Goal: Task Accomplishment & Management: Complete application form

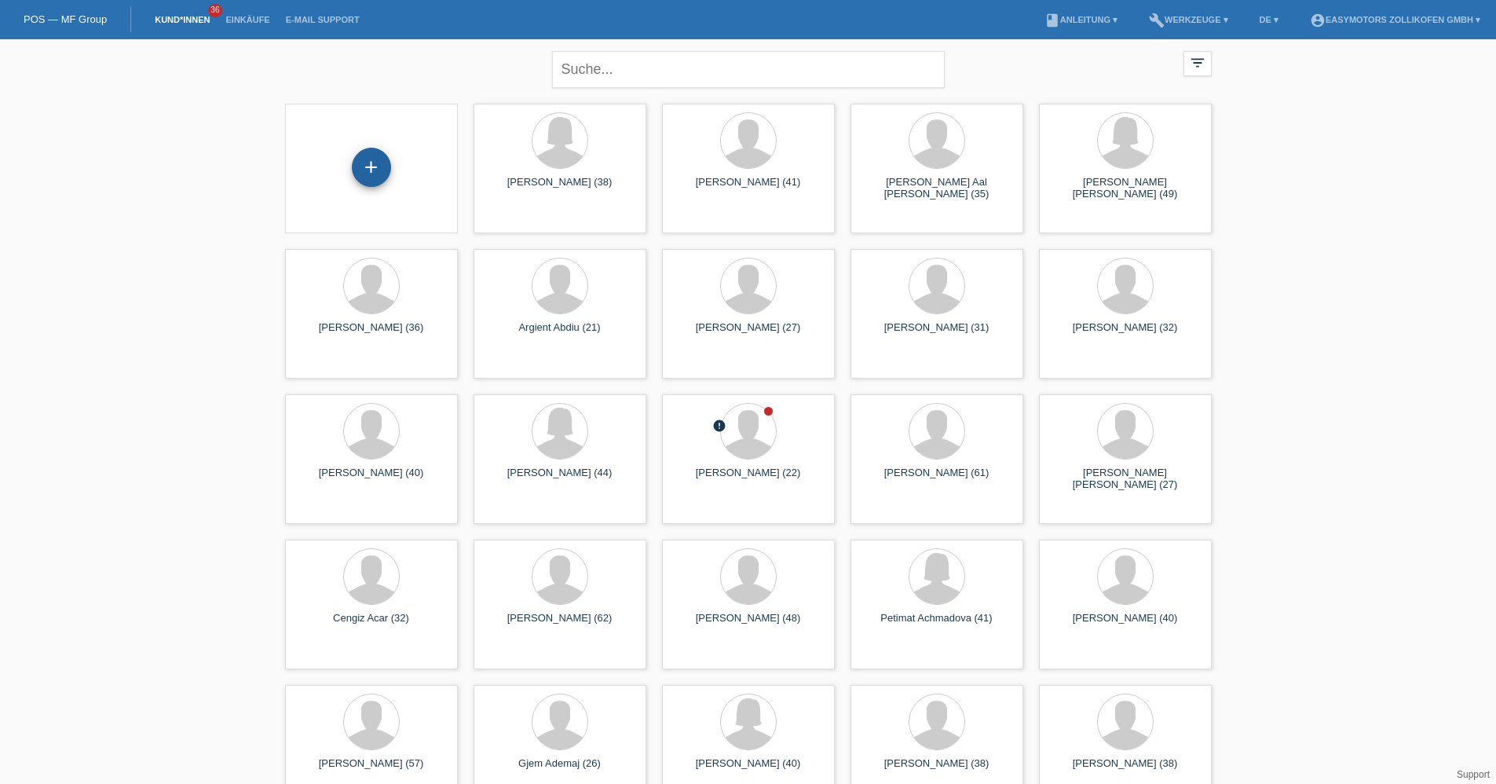
click at [370, 155] on div "+" at bounding box center [372, 167] width 38 height 27
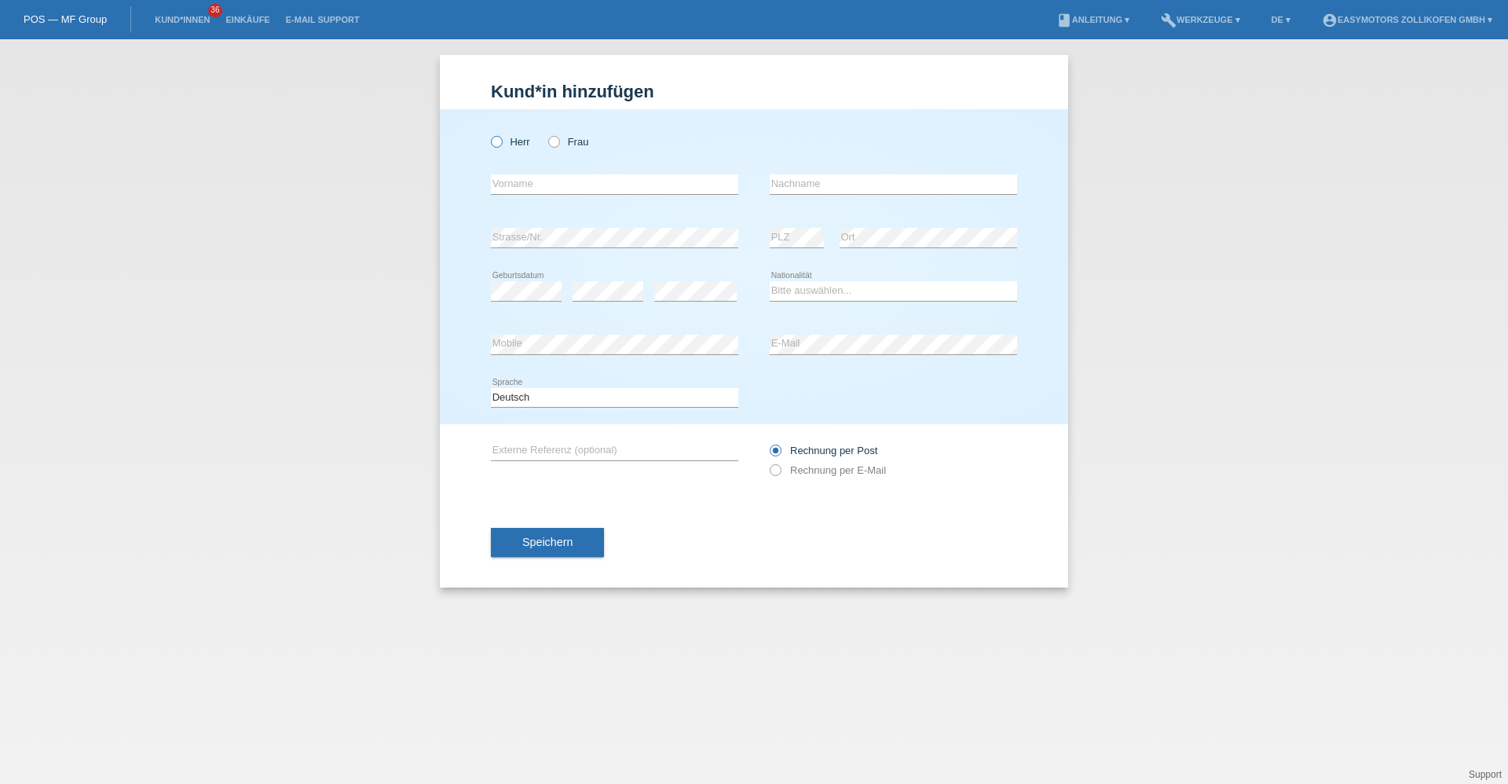
click at [503, 146] on label "Herr" at bounding box center [510, 142] width 39 height 12
click at [501, 146] on input "Herr" at bounding box center [496, 141] width 10 height 10
radio input "true"
click at [546, 134] on icon at bounding box center [546, 134] width 0 height 0
click at [559, 144] on input "Frau" at bounding box center [553, 141] width 10 height 10
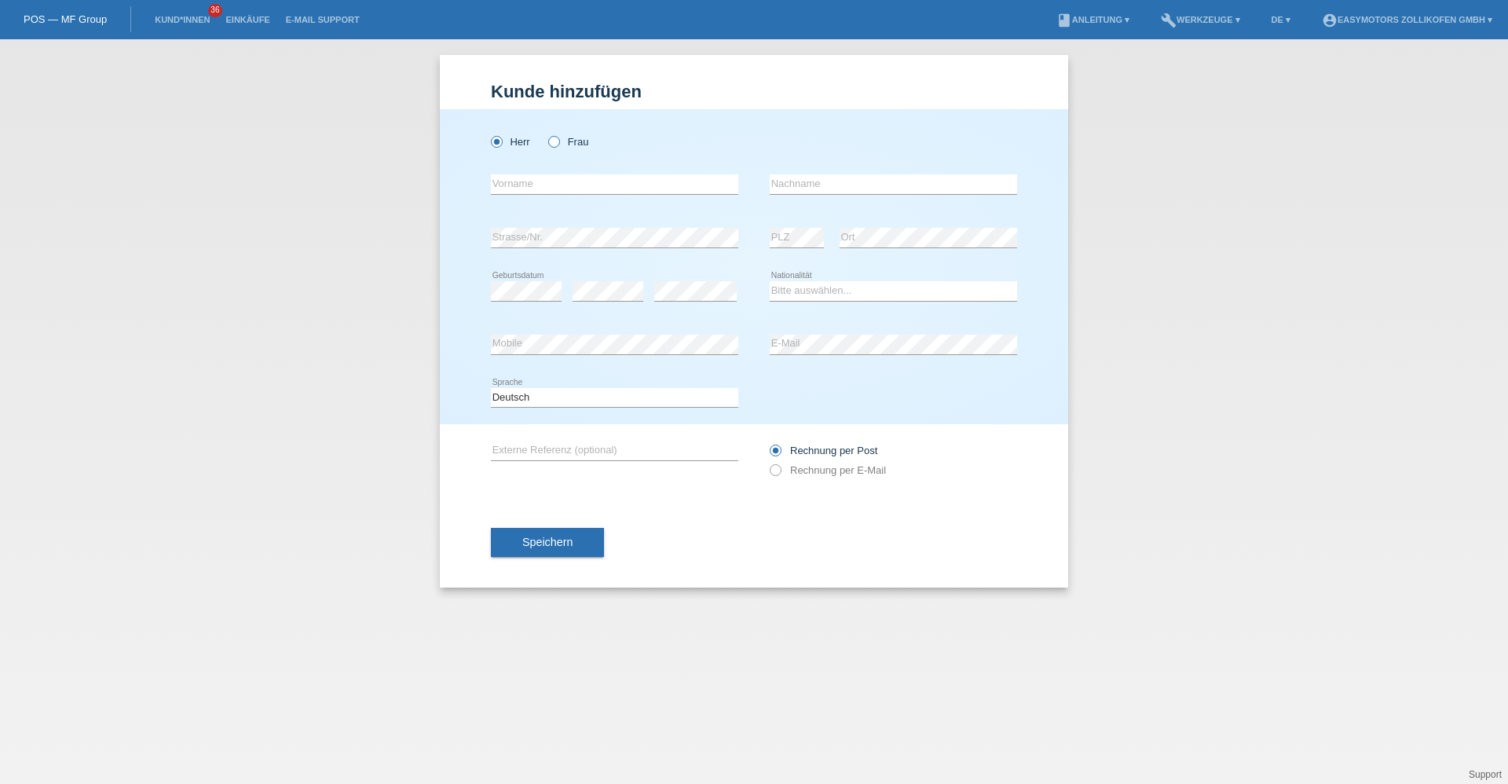
radio input "true"
click at [592, 183] on input "text" at bounding box center [614, 184] width 247 height 20
type input "Nezaqete"
type input "Hetemi"
click at [815, 291] on select "Bitte auswählen... [GEOGRAPHIC_DATA] [GEOGRAPHIC_DATA] [GEOGRAPHIC_DATA] [GEOGR…" at bounding box center [893, 290] width 247 height 19
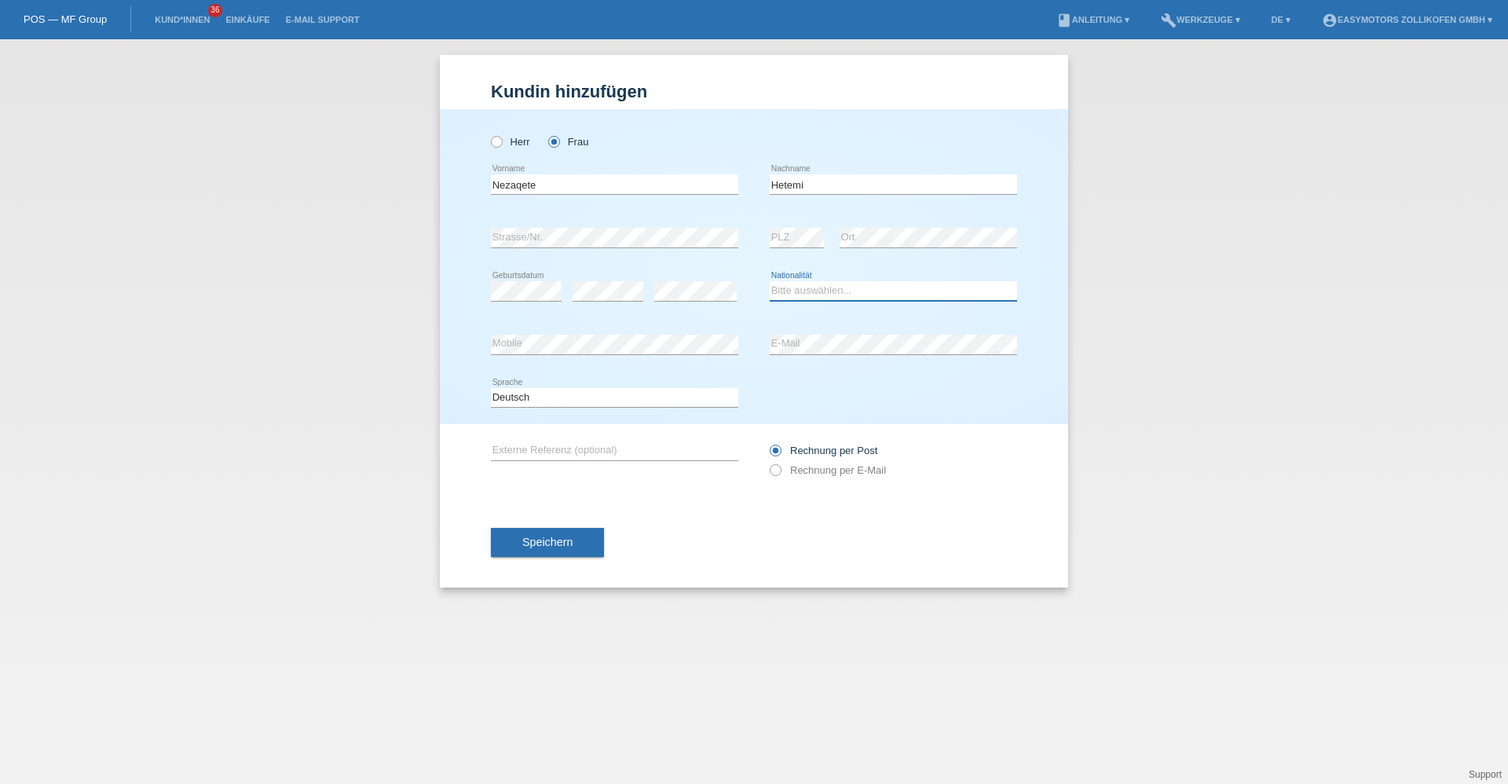
select select "RS"
click at [770, 281] on select "Bitte auswählen... Schweiz Deutschland Liechtenstein Österreich ------------ Af…" at bounding box center [893, 290] width 247 height 19
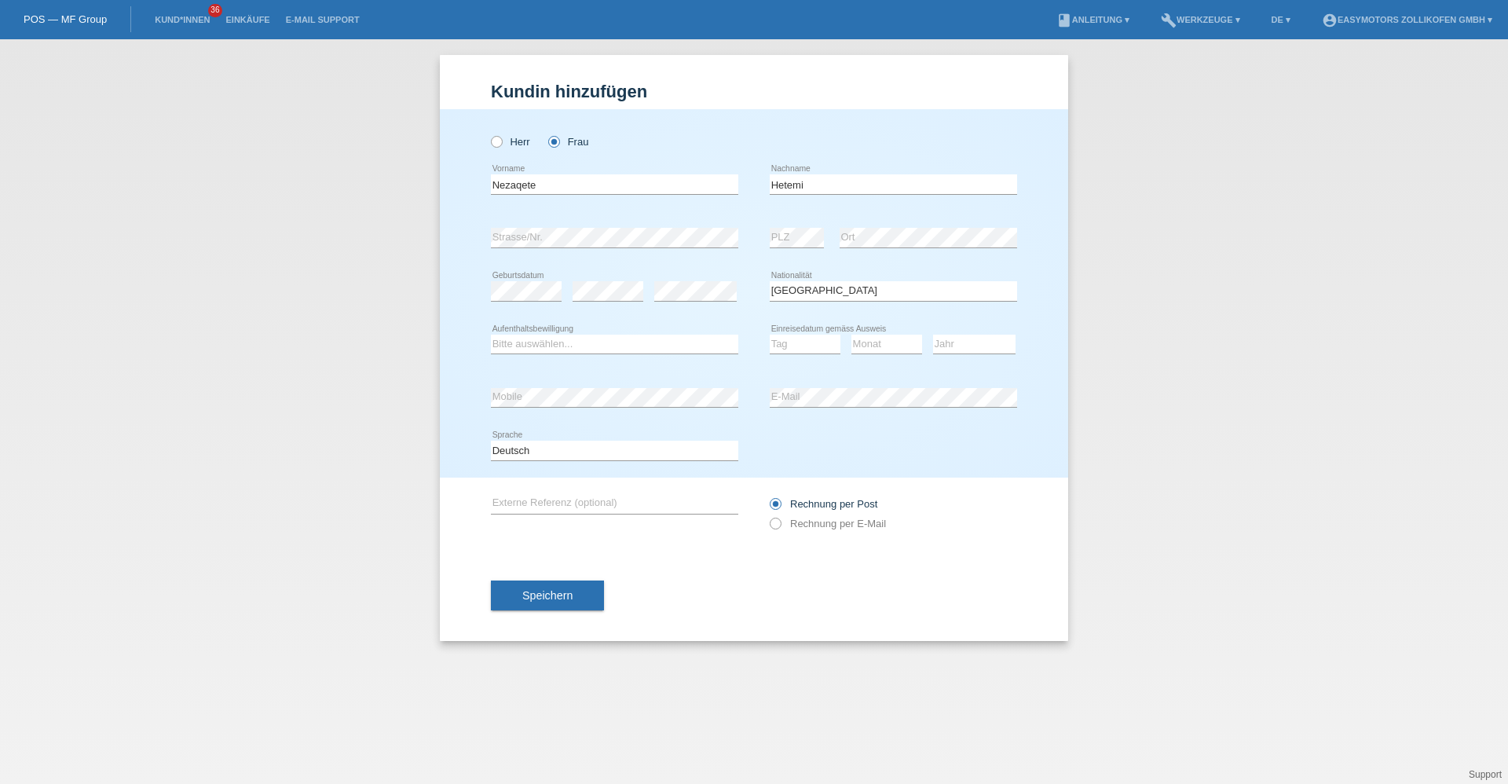
click at [588, 326] on div "Bitte auswählen... C B B - Flüchtlingsstatus Andere error Aufenthaltsbewilligung" at bounding box center [614, 344] width 247 height 53
click at [587, 331] on div "Bitte auswählen... C B B - Flüchtlingsstatus Andere error Aufenthaltsbewilligung" at bounding box center [614, 344] width 247 height 53
click at [586, 332] on div "Bitte auswählen... C B B - Flüchtlingsstatus Andere error Aufenthaltsbewilligung" at bounding box center [614, 344] width 247 height 53
click at [576, 342] on select "Bitte auswählen... C B B - Flüchtlingsstatus Andere" at bounding box center [614, 344] width 247 height 19
select select "C"
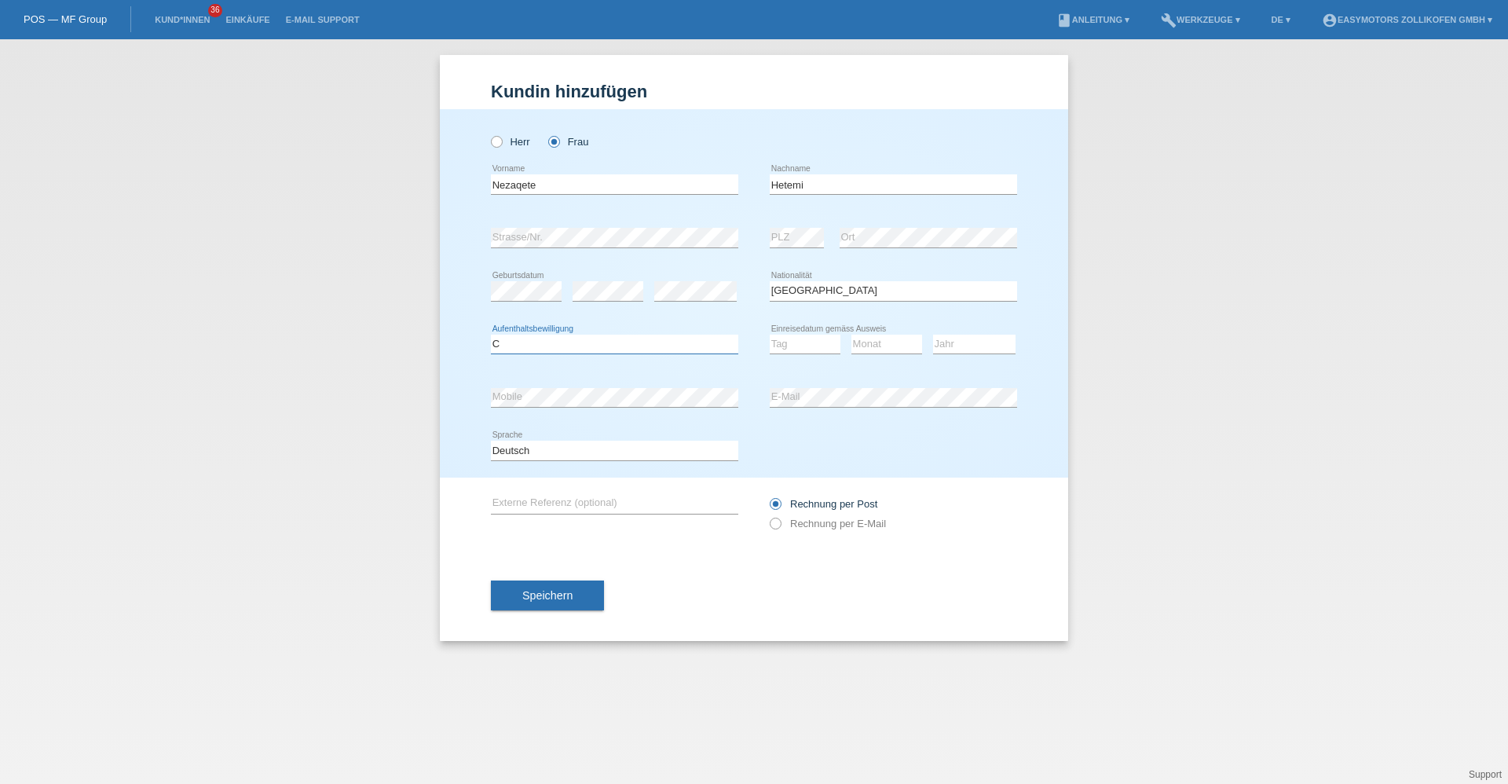
click at [491, 335] on select "Bitte auswählen... C B B - Flüchtlingsstatus Andere" at bounding box center [614, 344] width 247 height 19
click at [812, 346] on select "Tag 01 02 03 04 05 06 07 08 09 10 11" at bounding box center [805, 344] width 71 height 19
select select "21"
click at [770, 335] on select "Tag 01 02 03 04 05 06 07 08 09 10 11" at bounding box center [805, 344] width 71 height 19
select select "10"
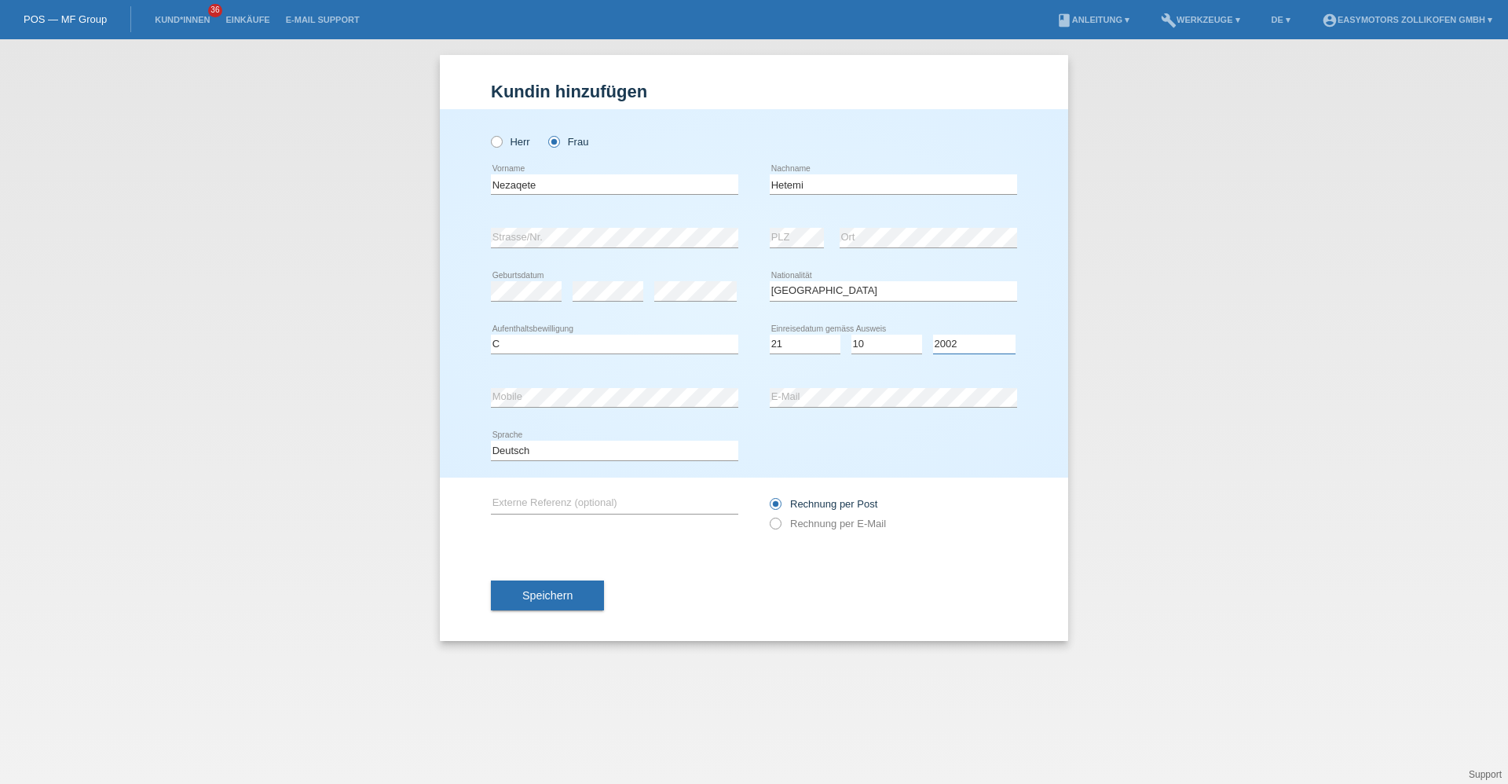
select select "2001"
click at [536, 588] on button "Speichern" at bounding box center [547, 596] width 113 height 30
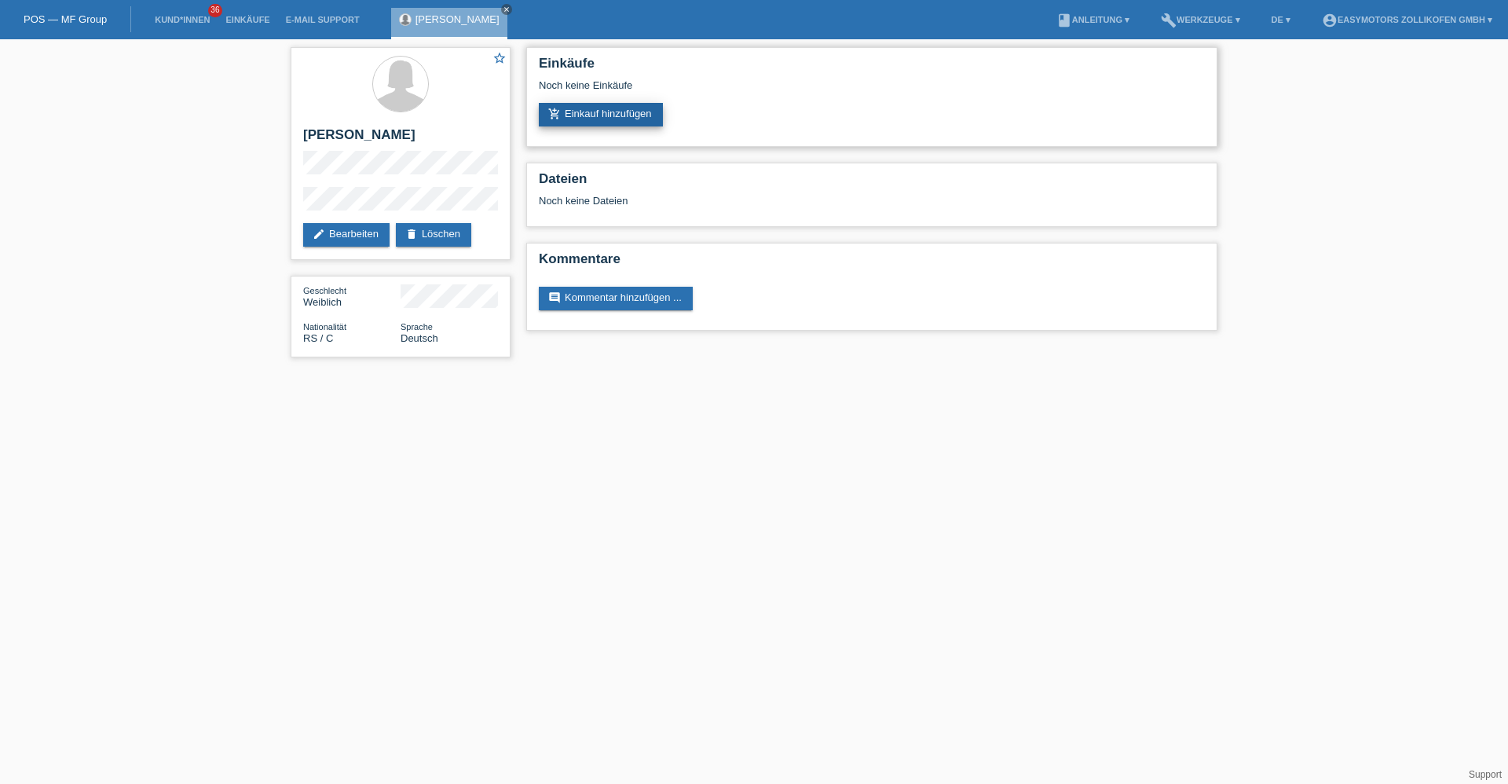
click at [618, 127] on div "Einkäufe Noch keine Einkäufe add_shopping_cart Einkauf hinzufügen" at bounding box center [871, 97] width 691 height 100
click at [619, 122] on link "add_shopping_cart Einkauf hinzufügen" at bounding box center [601, 115] width 124 height 24
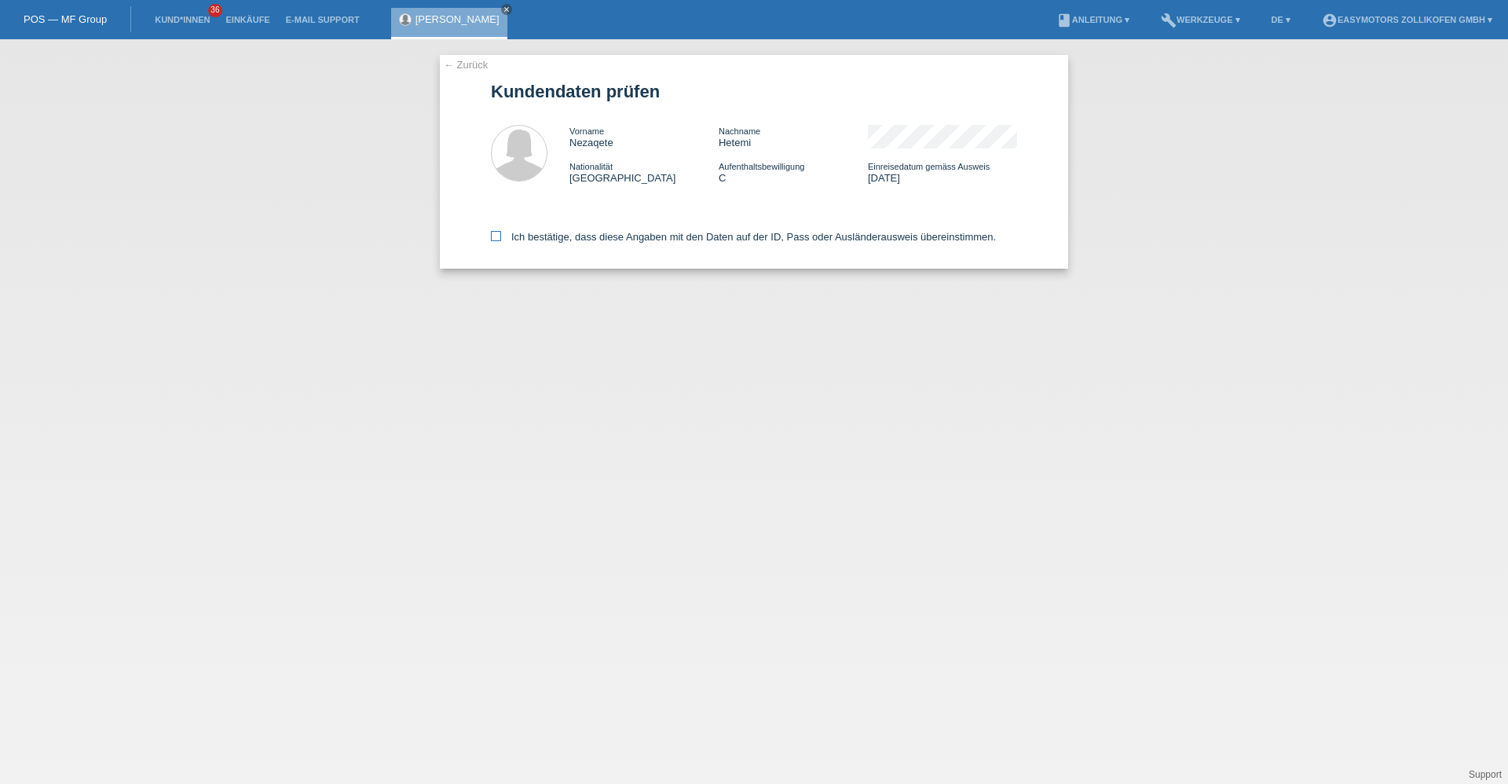
click at [574, 231] on label "Ich bestätige, dass diese Angaben mit den Daten auf der ID, Pass oder Ausländer…" at bounding box center [743, 237] width 505 height 12
click at [501, 231] on input "Ich bestätige, dass diese Angaben mit den Daten auf der ID, Pass oder Ausländer…" at bounding box center [496, 236] width 10 height 10
checkbox input "true"
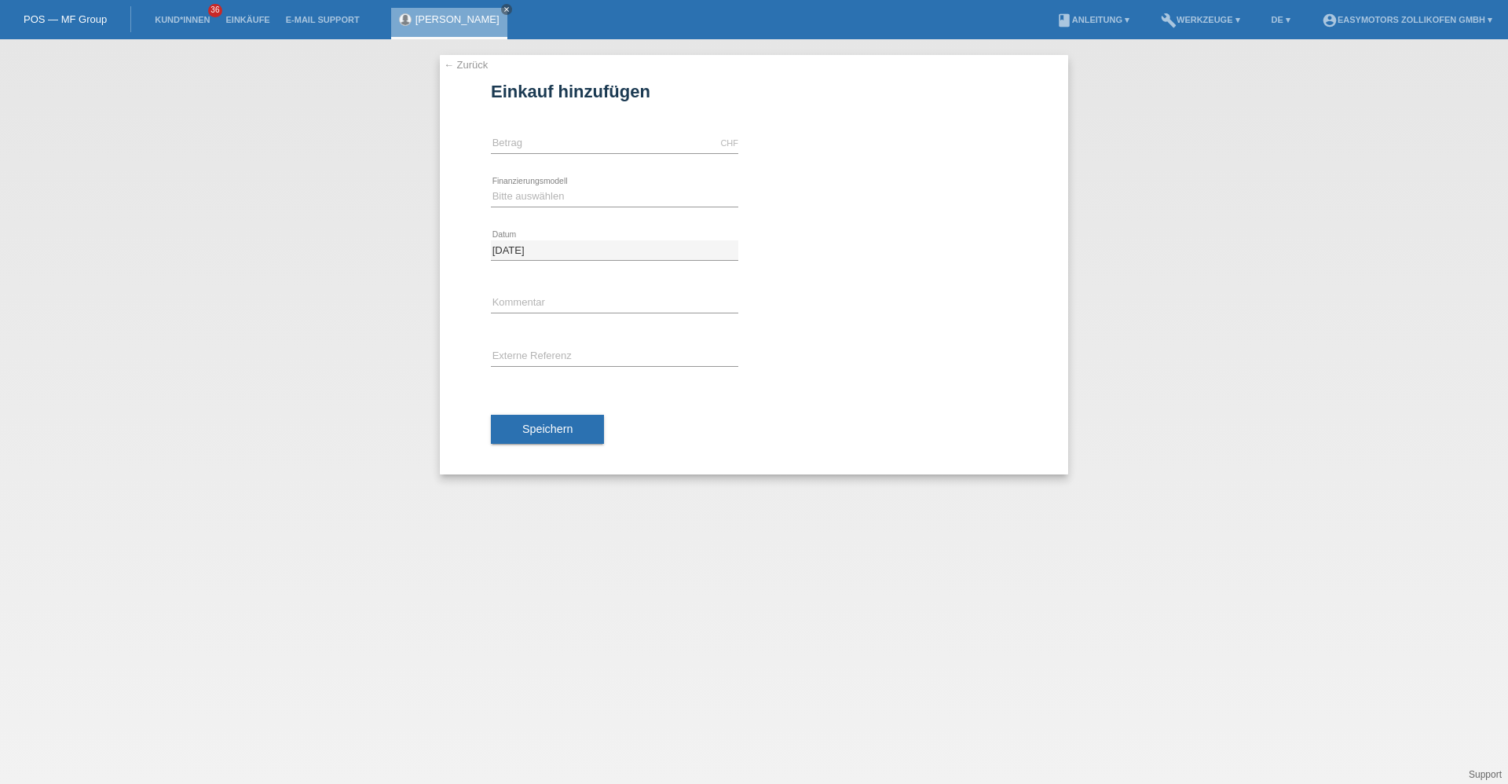
click at [581, 133] on div "CHF error [GEOGRAPHIC_DATA]" at bounding box center [614, 143] width 247 height 53
click at [581, 135] on input "text" at bounding box center [614, 144] width 247 height 20
type input "8000.00"
click at [509, 199] on select "Bitte auswählen Fixe Raten Kauf auf Rechnung mit Teilzahlungsoption" at bounding box center [614, 196] width 247 height 19
select select "67"
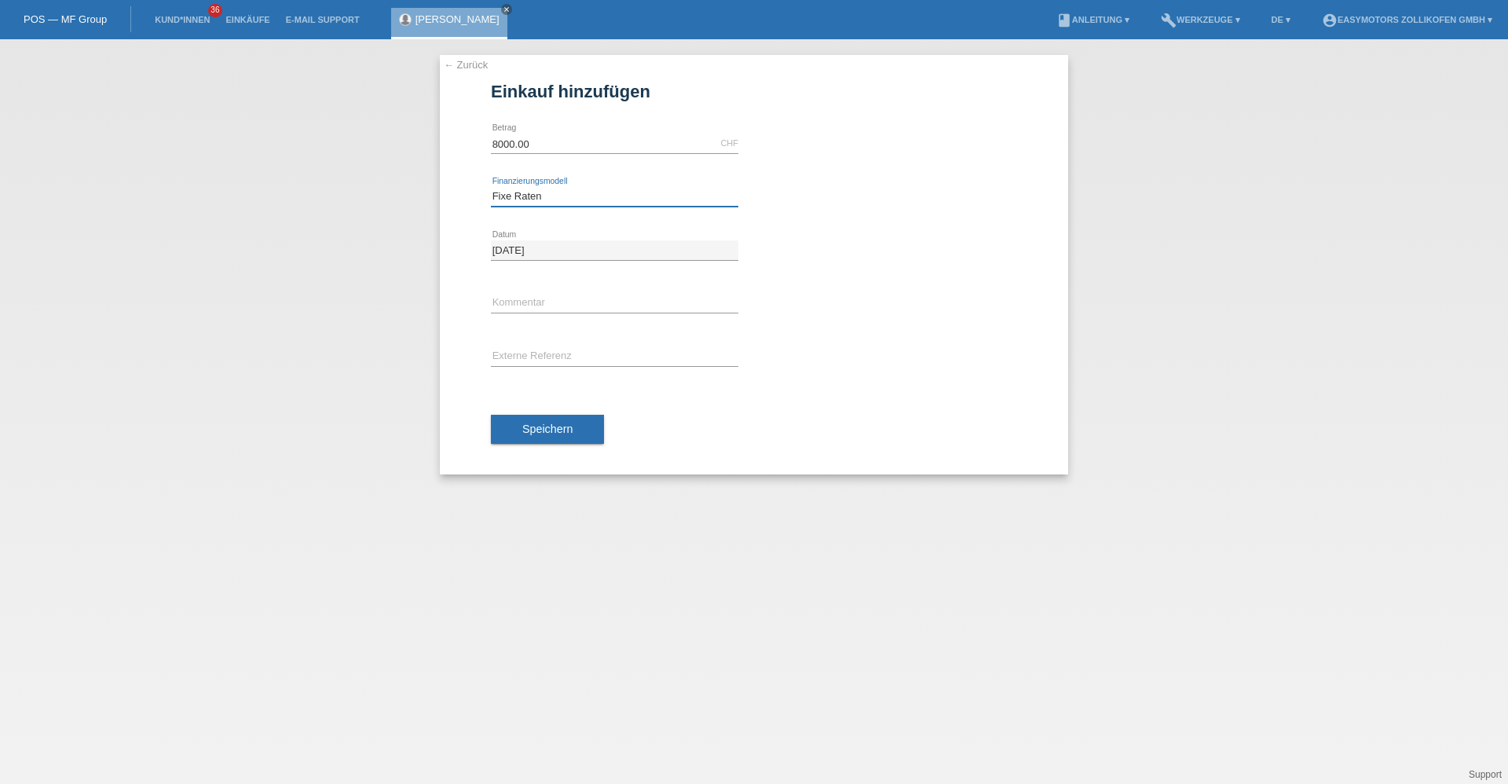
click at [491, 187] on select "Bitte auswählen Fixe Raten Kauf auf Rechnung mit Teilzahlungsoption" at bounding box center [614, 196] width 247 height 19
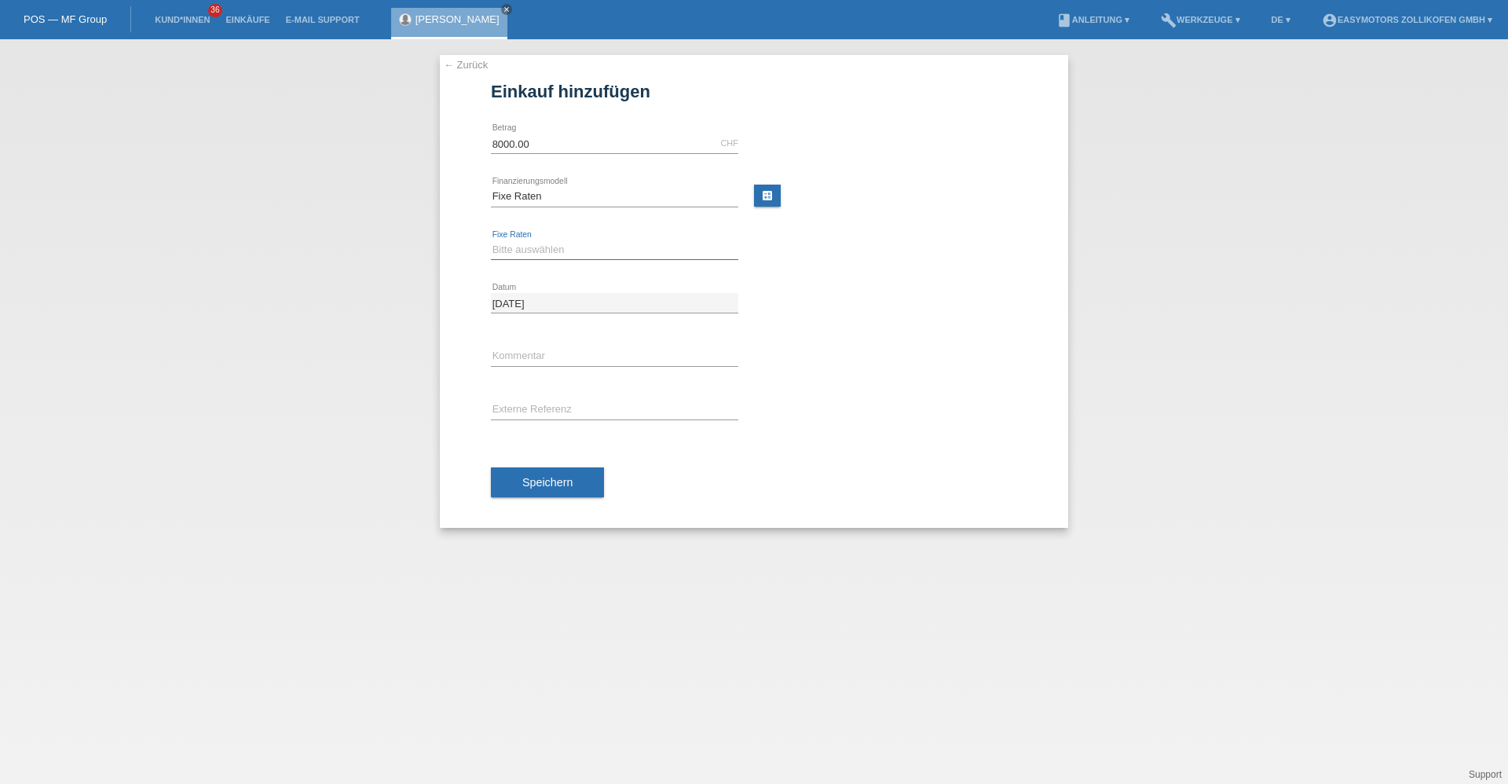
drag, startPoint x: 540, startPoint y: 248, endPoint x: 540, endPoint y: 260, distance: 11.8
click at [540, 248] on select "Bitte auswählen 12 Raten 24 Raten 36 Raten 48 Raten" at bounding box center [614, 249] width 247 height 19
select select "136"
click at [491, 240] on select "Bitte auswählen 12 Raten 24 Raten 36 Raten 48 Raten" at bounding box center [614, 249] width 247 height 19
click at [548, 490] on button "Speichern" at bounding box center [547, 482] width 113 height 30
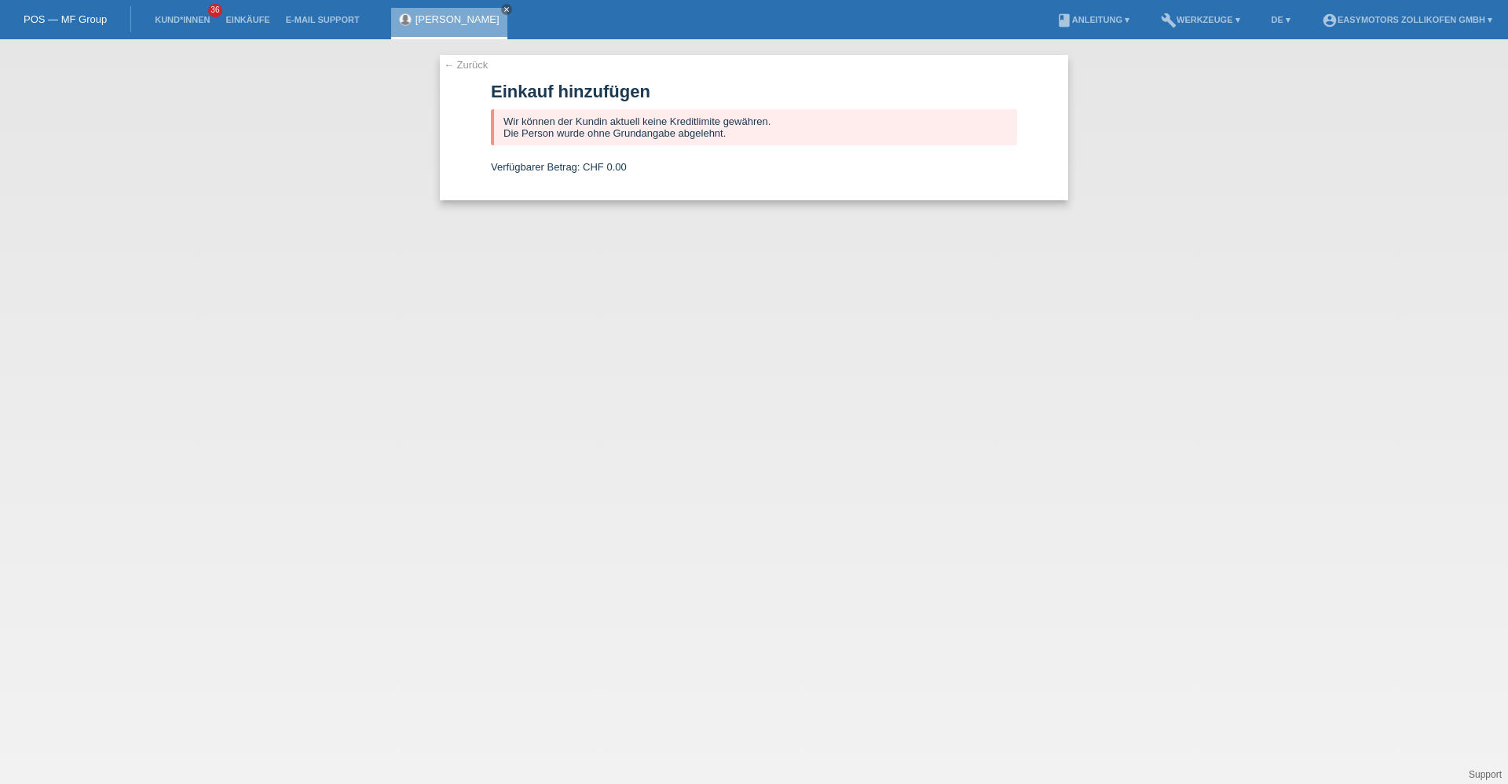
click at [464, 14] on link "[PERSON_NAME]" at bounding box center [458, 19] width 84 height 12
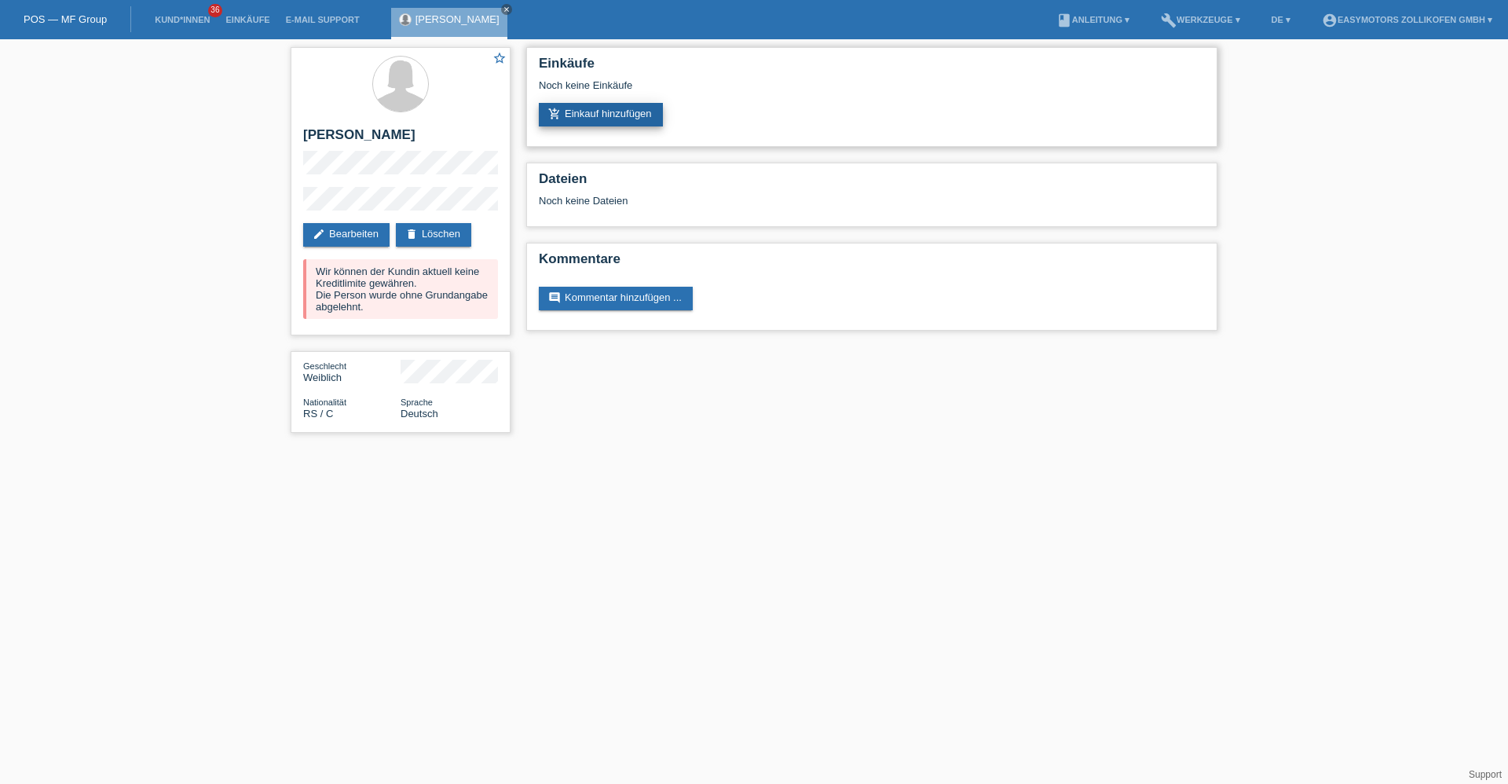
click at [576, 108] on link "add_shopping_cart Einkauf hinzufügen" at bounding box center [601, 115] width 124 height 24
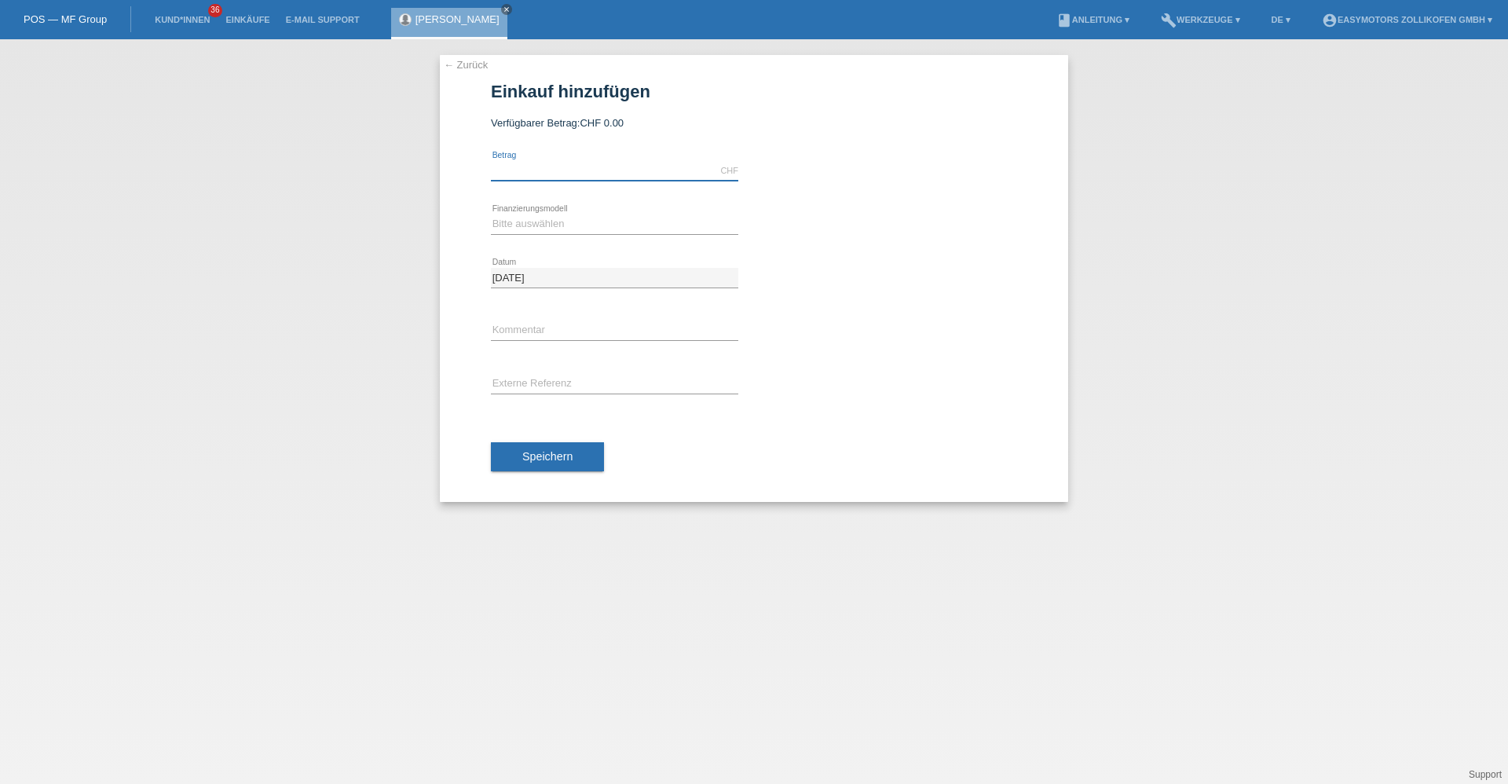
click at [557, 178] on input "text" at bounding box center [614, 171] width 247 height 20
type input "8000.00"
drag, startPoint x: 504, startPoint y: 229, endPoint x: 509, endPoint y: 236, distance: 9.6
click at [504, 229] on select "Bitte auswählen Fixe Raten Kauf auf Rechnung mit Teilzahlungsoption" at bounding box center [614, 223] width 247 height 19
select select "68"
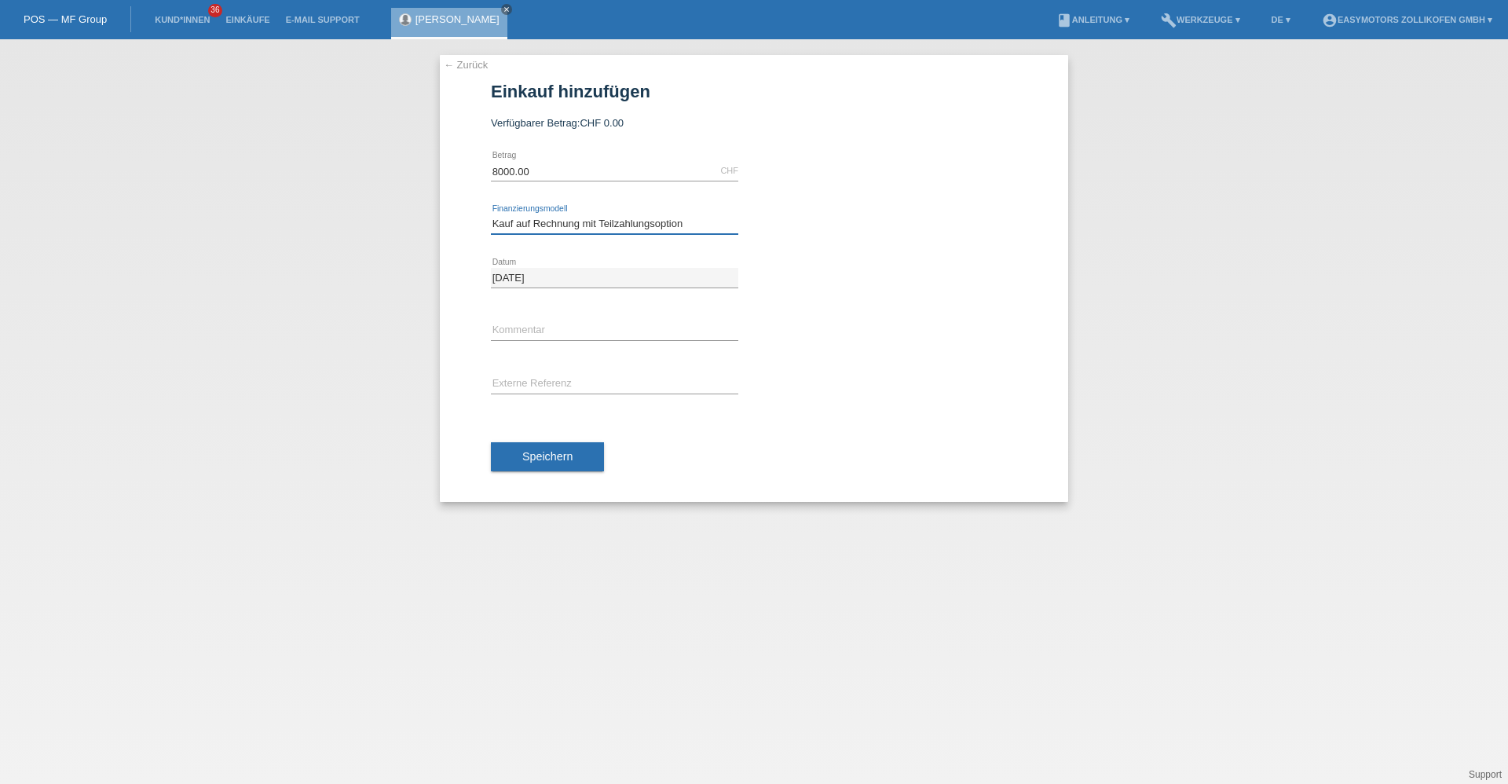
click at [491, 214] on select "Bitte auswählen Fixe Raten Kauf auf Rechnung mit Teilzahlungsoption" at bounding box center [614, 223] width 247 height 19
click at [540, 459] on span "Speichern" at bounding box center [547, 456] width 50 height 13
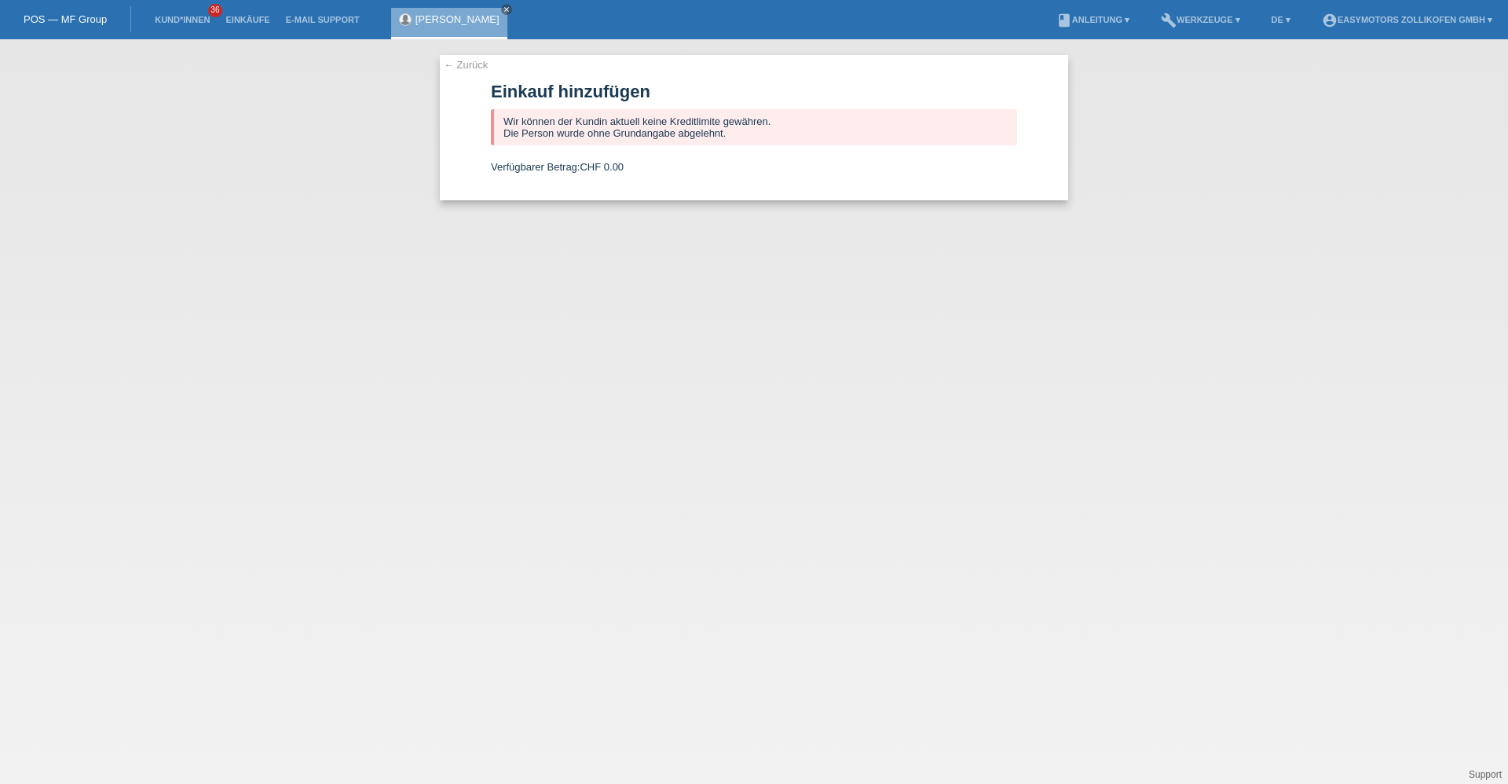
click at [447, 18] on link "[PERSON_NAME]" at bounding box center [458, 19] width 84 height 12
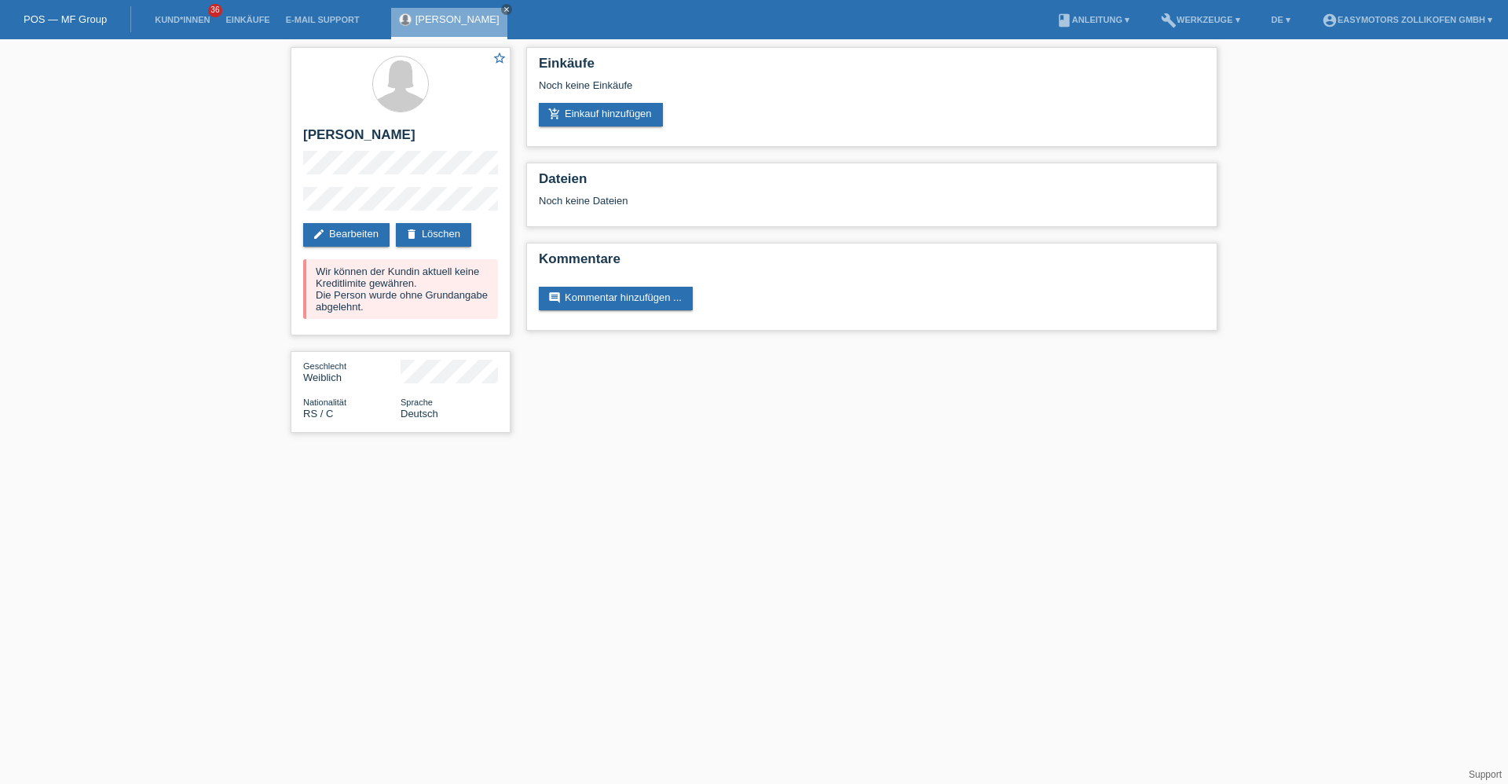
click at [185, 11] on li "Kund*innen 36" at bounding box center [182, 20] width 71 height 40
click at [181, 20] on link "Kund*innen" at bounding box center [182, 19] width 71 height 9
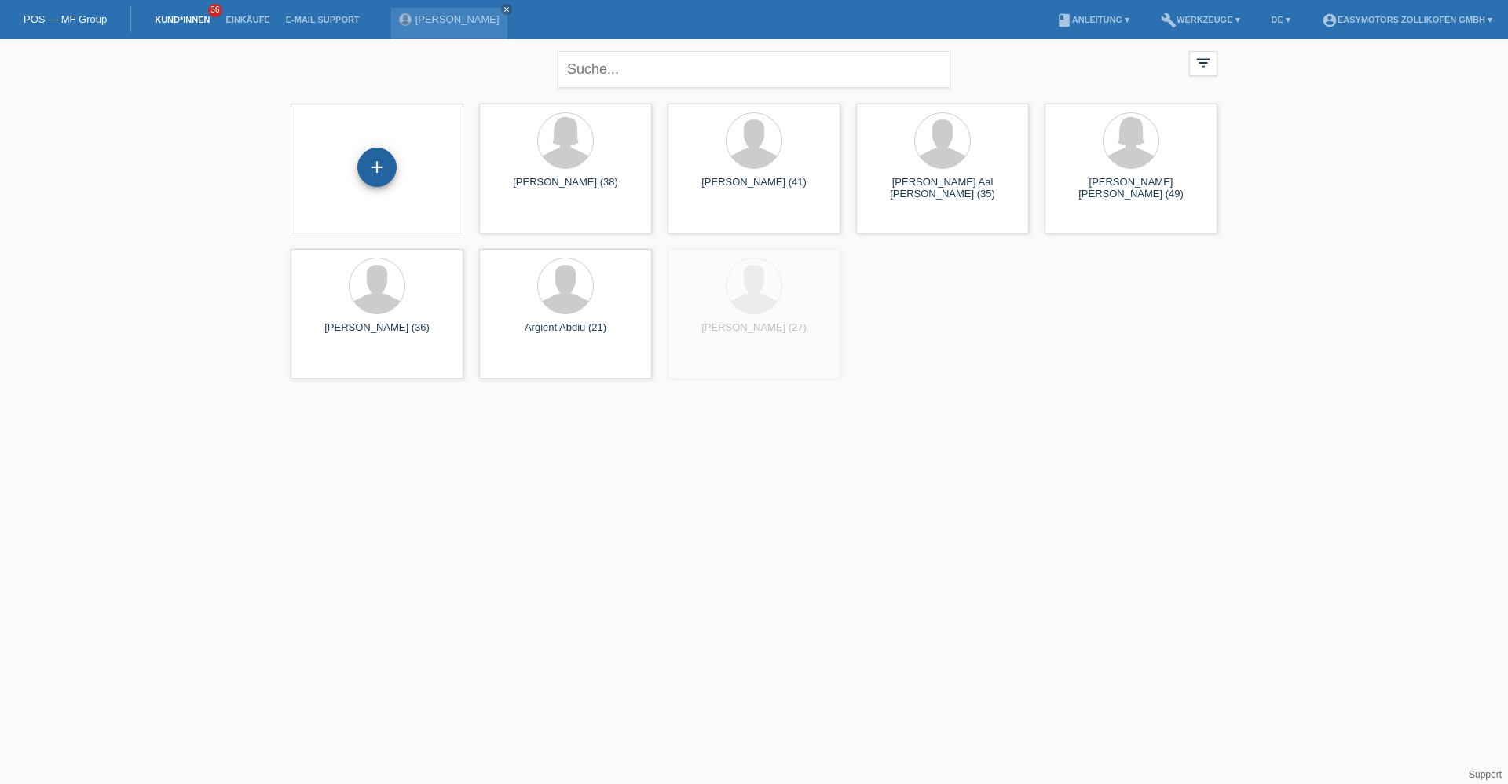
click at [383, 158] on div "+" at bounding box center [376, 167] width 39 height 39
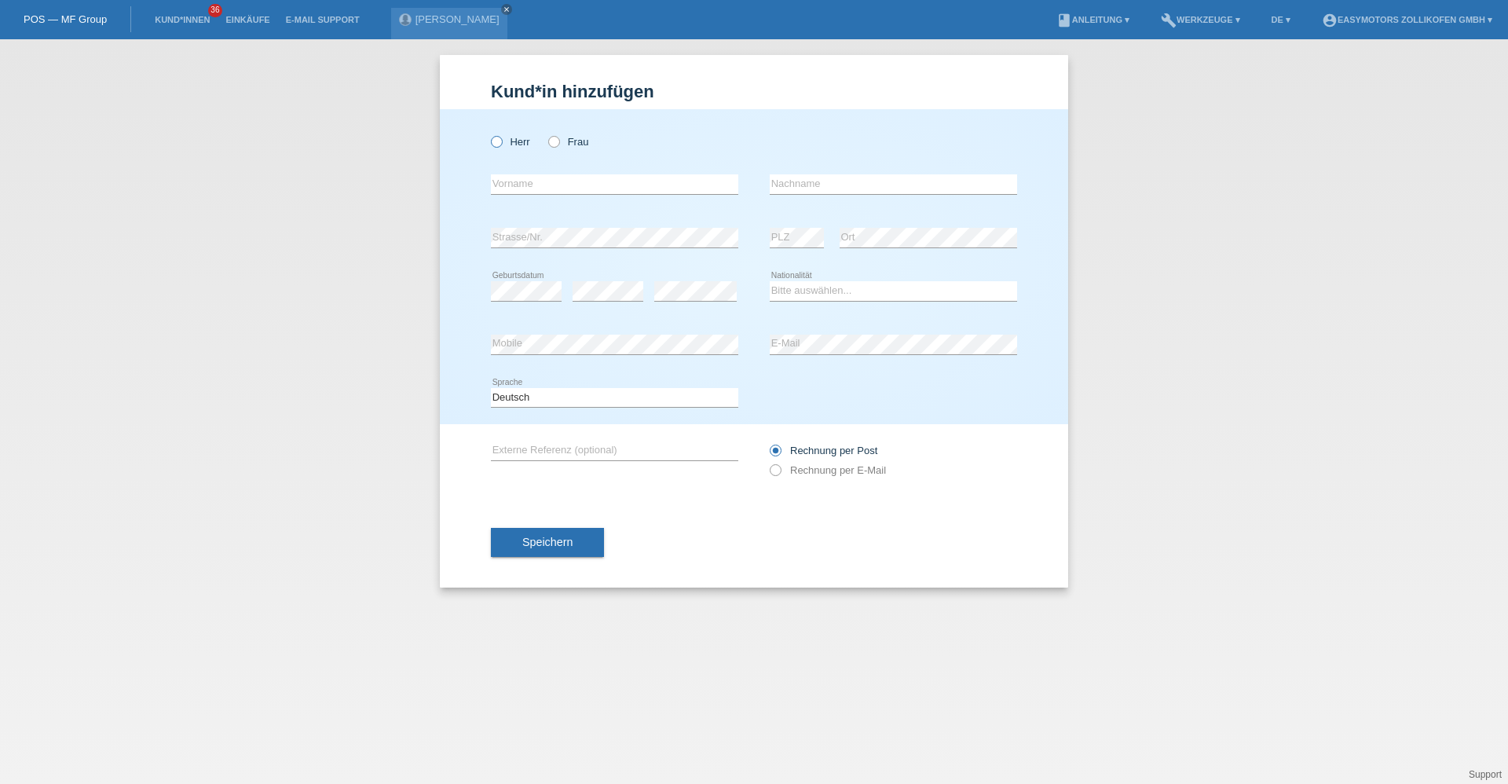
click at [489, 134] on icon at bounding box center [489, 134] width 0 height 0
click at [500, 140] on input "Herr" at bounding box center [496, 141] width 10 height 10
radio input "true"
click at [549, 146] on input "Frau" at bounding box center [553, 141] width 10 height 10
radio input "true"
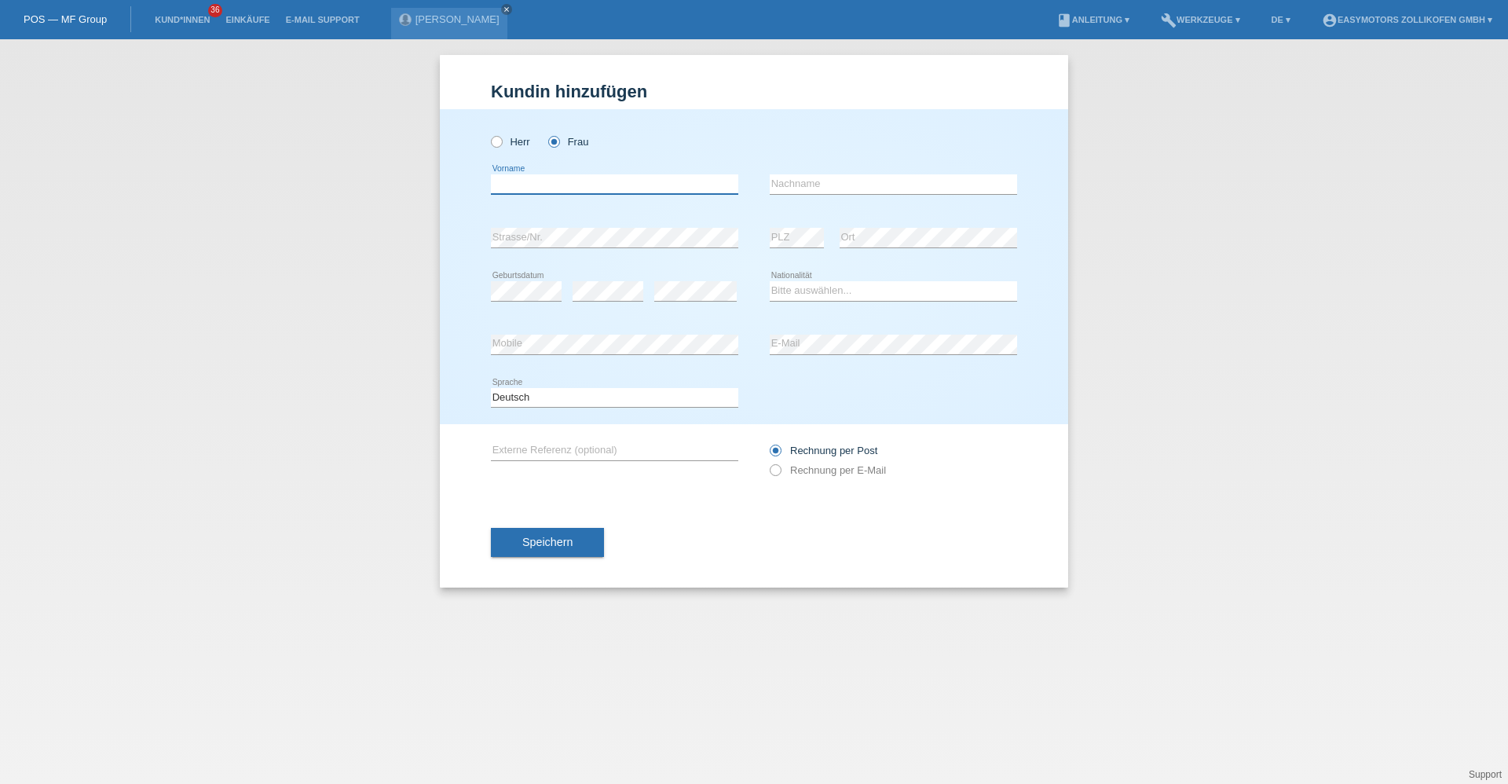
click at [542, 185] on input "text" at bounding box center [614, 184] width 247 height 20
type input "Leonita"
type input "G"
type input "Hetemi"
click at [320, 345] on div "Kund*in hinzufügen Kunde hinzufügen Kundin hinzufügen Herr Frau Leonita error V…" at bounding box center [754, 411] width 1508 height 745
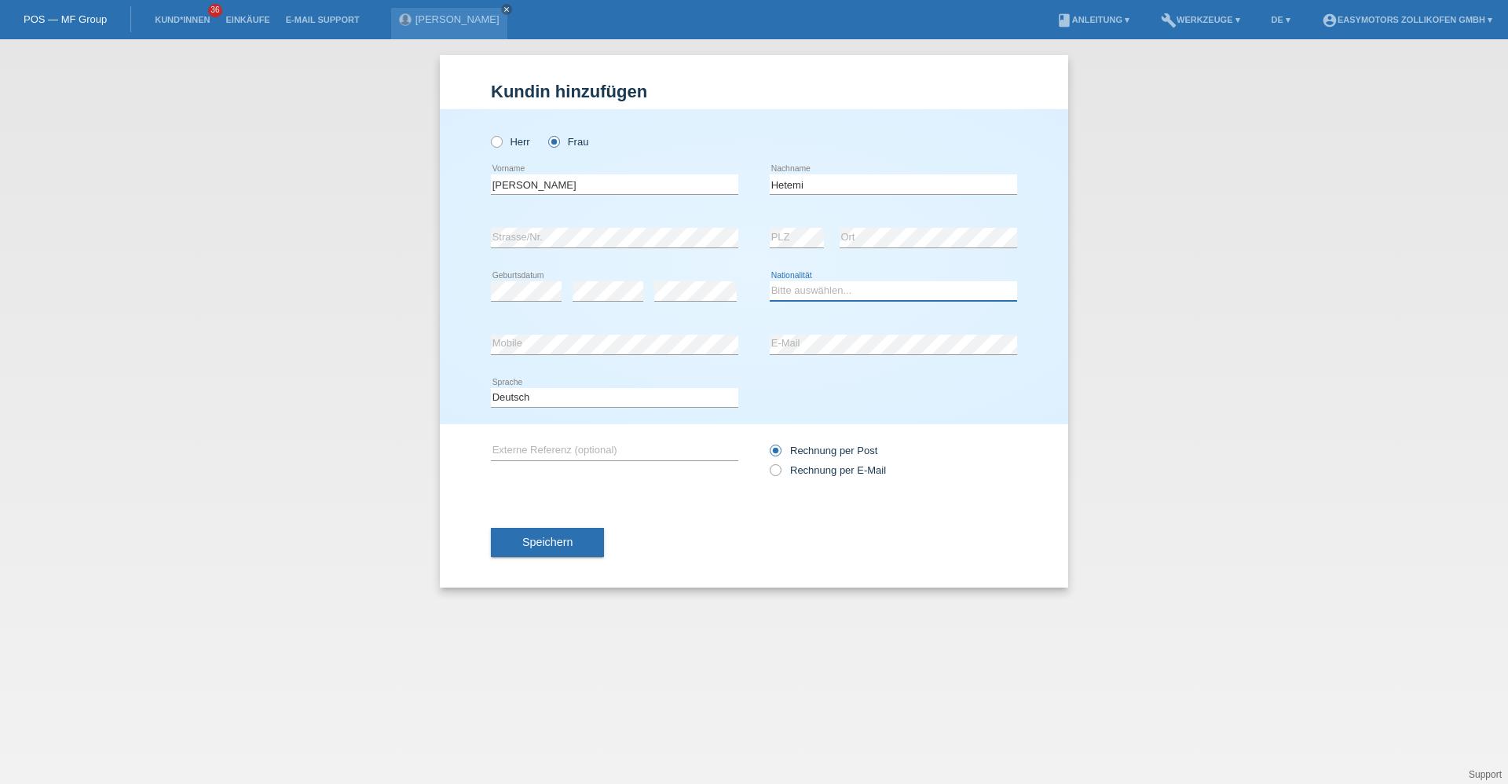
click at [804, 294] on select "Bitte auswählen... Schweiz Deutschland Liechtenstein Österreich ------------ Af…" at bounding box center [893, 290] width 247 height 19
select select "CH"
click at [770, 281] on select "Bitte auswählen... Schweiz Deutschland Liechtenstein Österreich ------------ Af…" at bounding box center [893, 290] width 247 height 19
click at [635, 337] on div "error Mobile error E-Mail" at bounding box center [754, 344] width 526 height 53
click at [568, 528] on button "Speichern" at bounding box center [547, 543] width 113 height 30
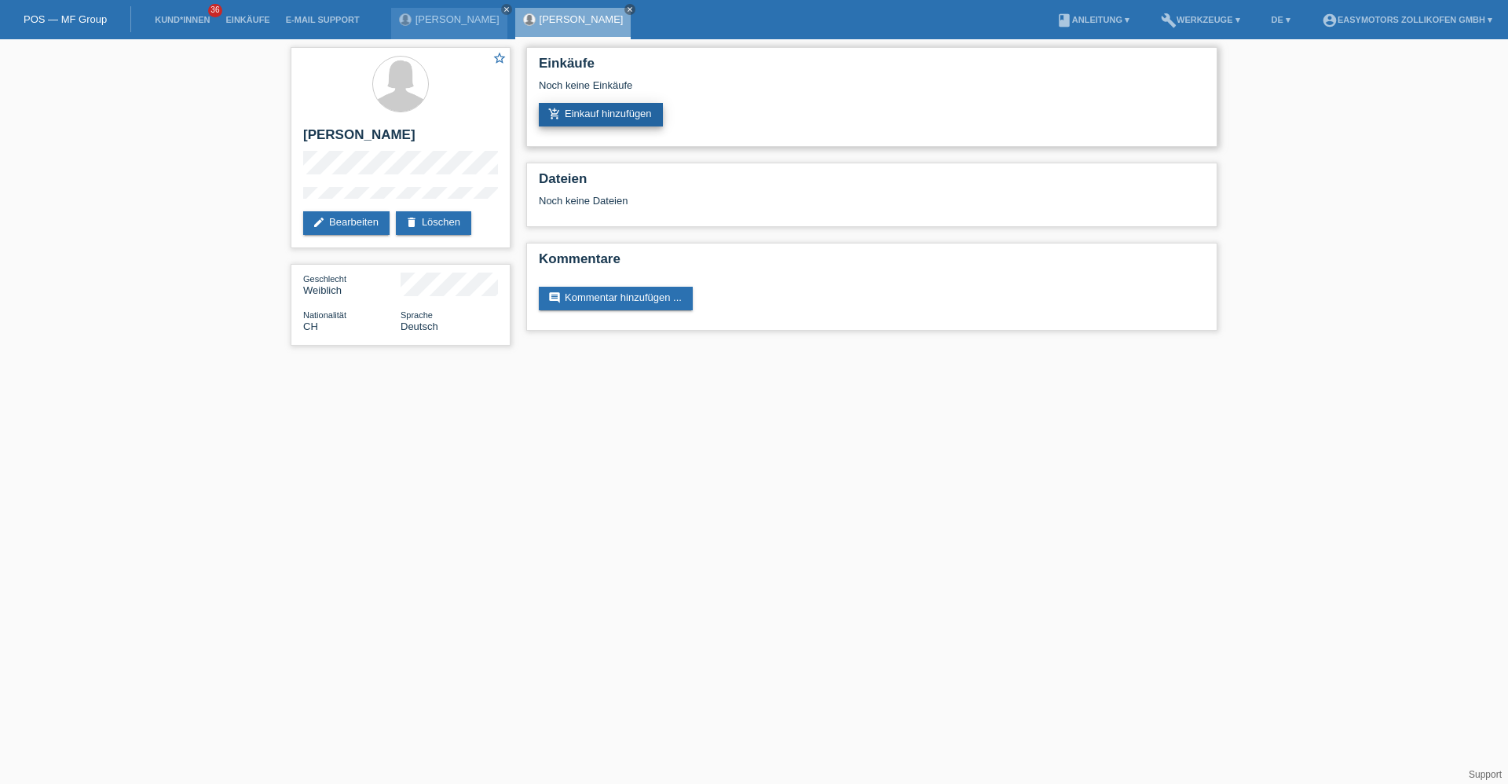
click at [636, 125] on link "add_shopping_cart Einkauf hinzufügen" at bounding box center [601, 115] width 124 height 24
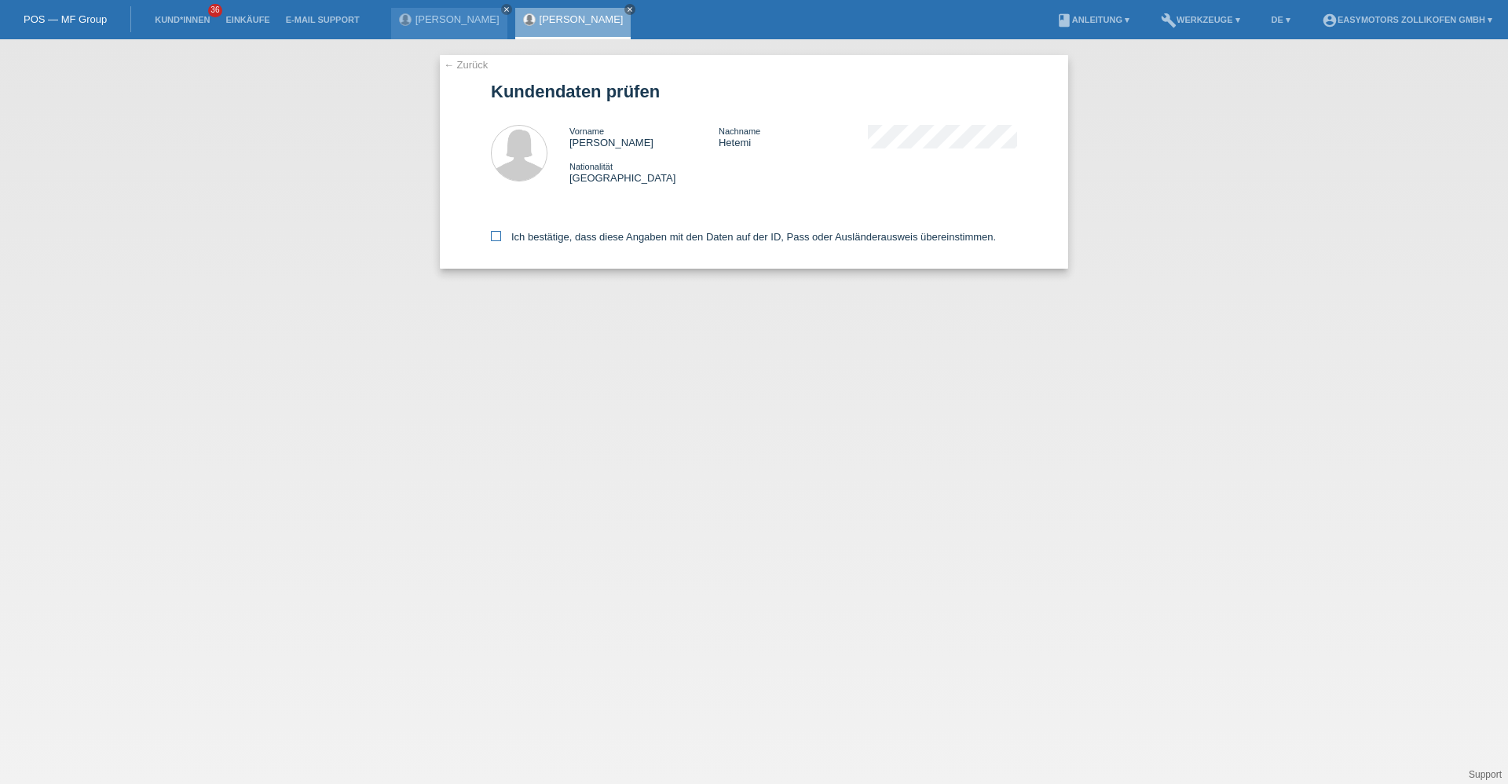
click at [526, 232] on label "Ich bestätige, dass diese Angaben mit den Daten auf der ID, Pass oder Ausländer…" at bounding box center [743, 237] width 505 height 12
click at [501, 232] on input "Ich bestätige, dass diese Angaben mit den Daten auf der ID, Pass oder Ausländer…" at bounding box center [496, 236] width 10 height 10
checkbox input "true"
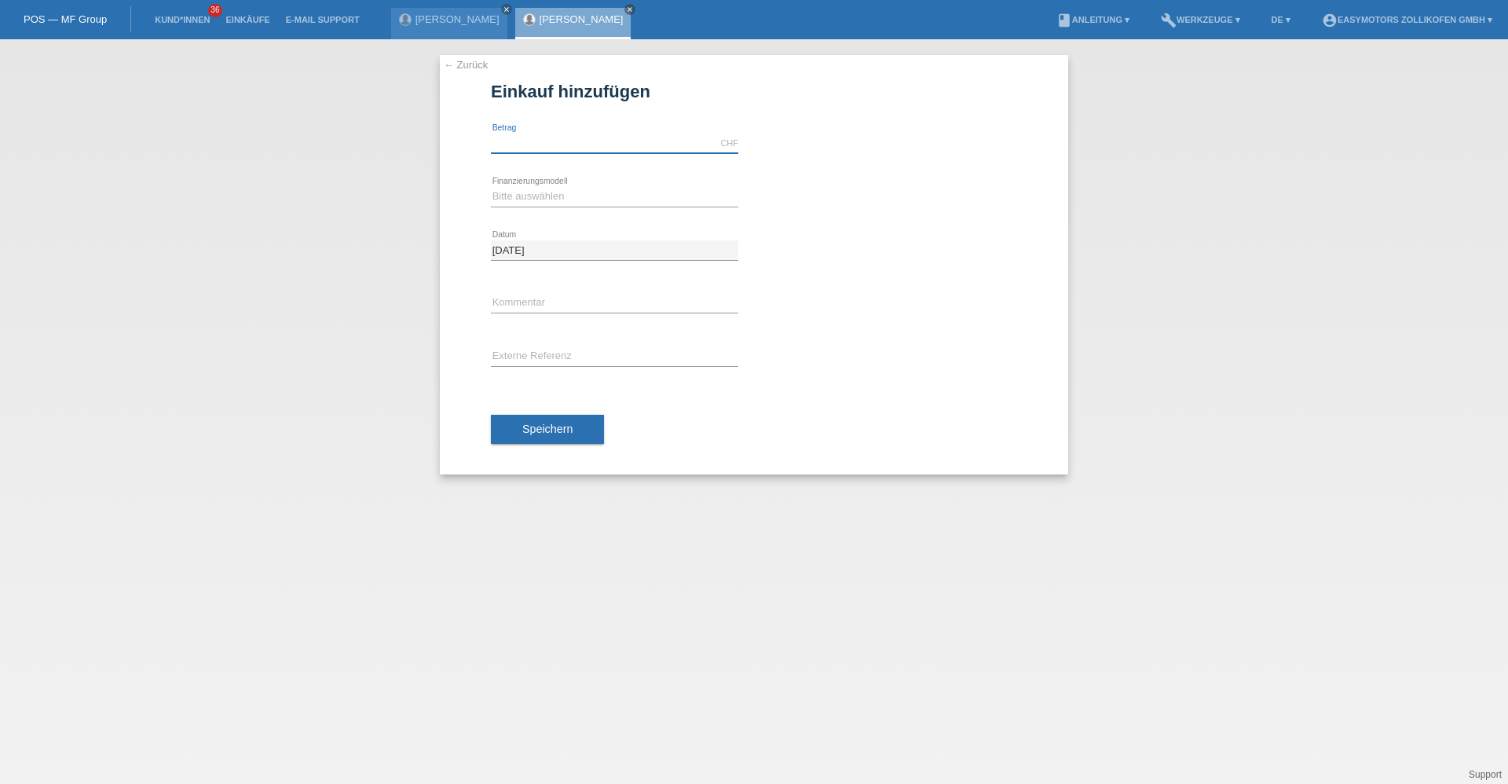
click at [517, 143] on input "text" at bounding box center [614, 144] width 247 height 20
type input "8290.00"
click at [512, 191] on select "Bitte auswählen Fixe Raten Kauf auf Rechnung mit Teilzahlungsoption" at bounding box center [614, 196] width 247 height 19
select select "68"
click at [491, 187] on select "Bitte auswählen Fixe Raten Kauf auf Rechnung mit Teilzahlungsoption" at bounding box center [614, 196] width 247 height 19
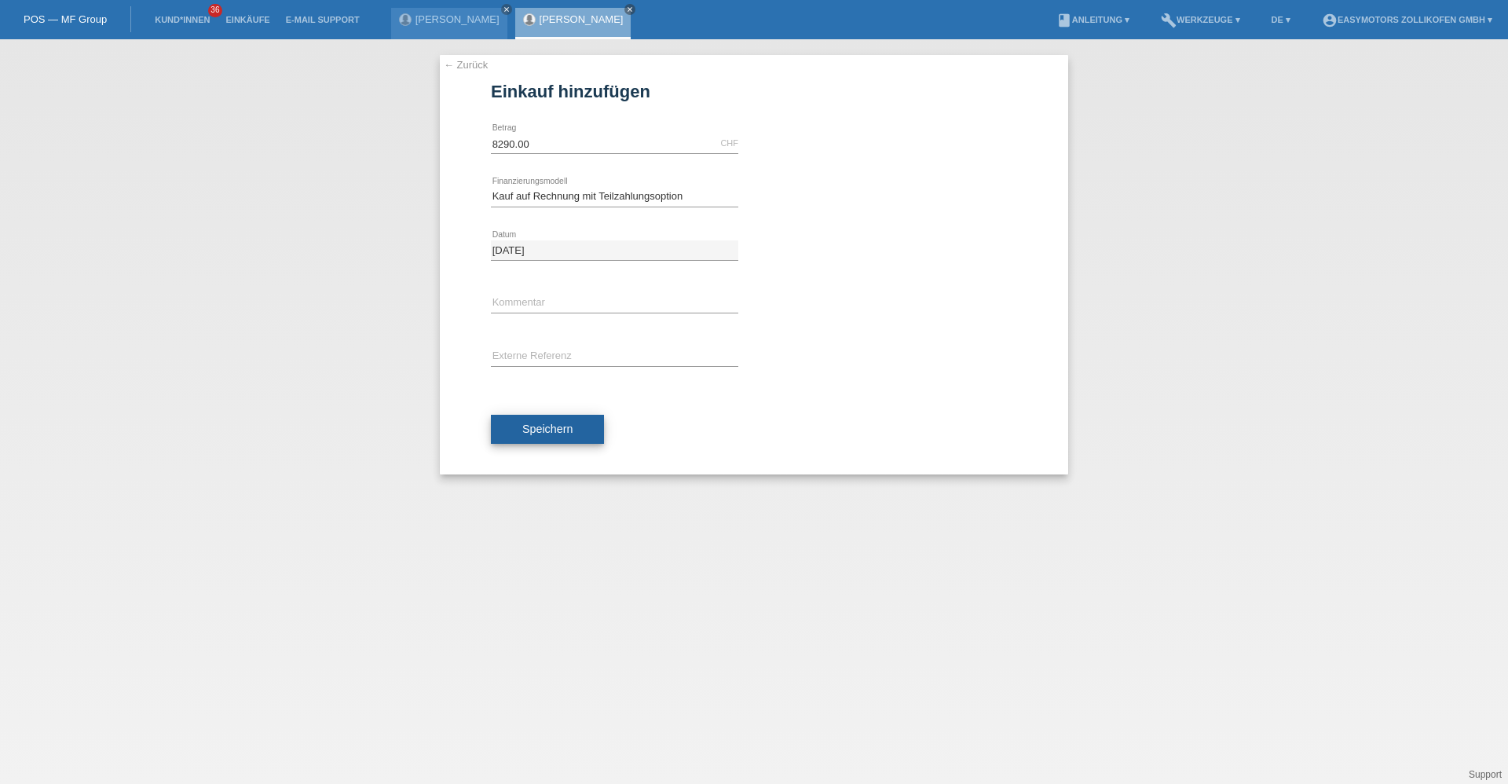
click at [532, 439] on button "Speichern" at bounding box center [547, 430] width 113 height 30
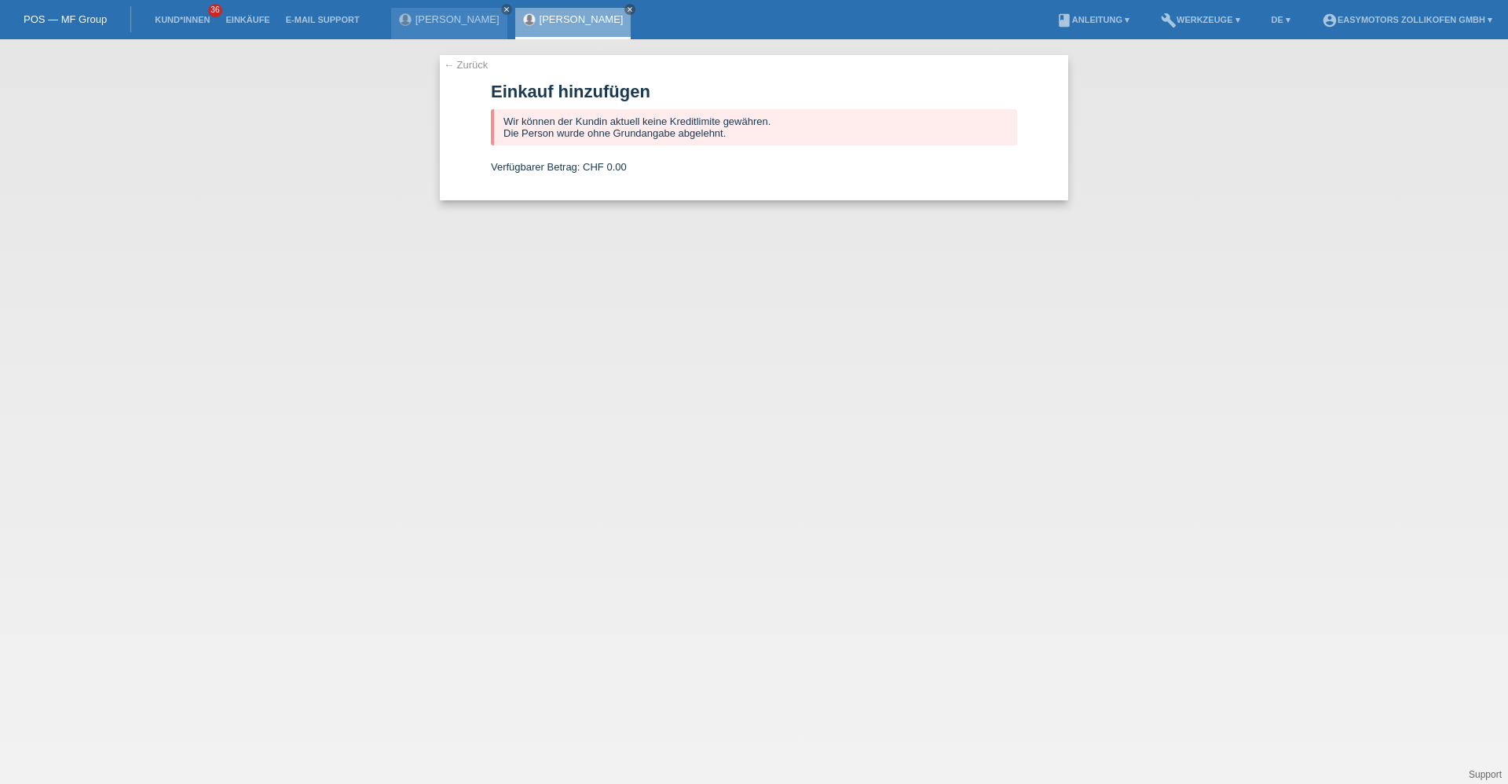
click at [582, 18] on link "[PERSON_NAME]" at bounding box center [582, 19] width 84 height 12
